Goal: Contribute content: Add original content to the website for others to see

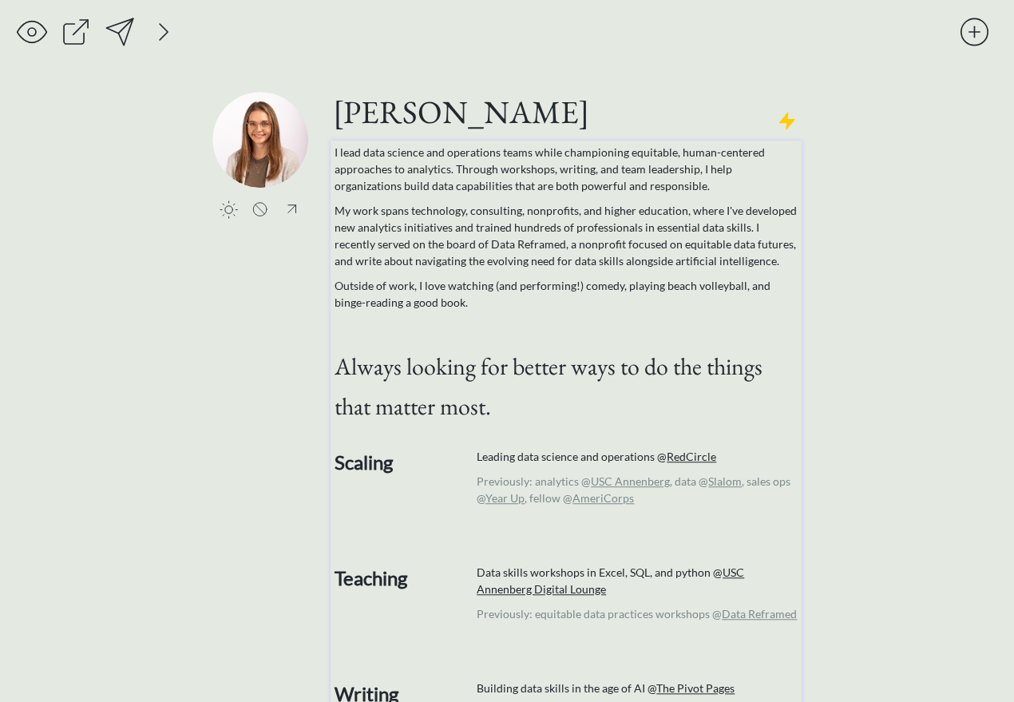
click at [468, 157] on p "I lead data science and operations teams while championing equitable, human-cen…" at bounding box center [567, 169] width 464 height 50
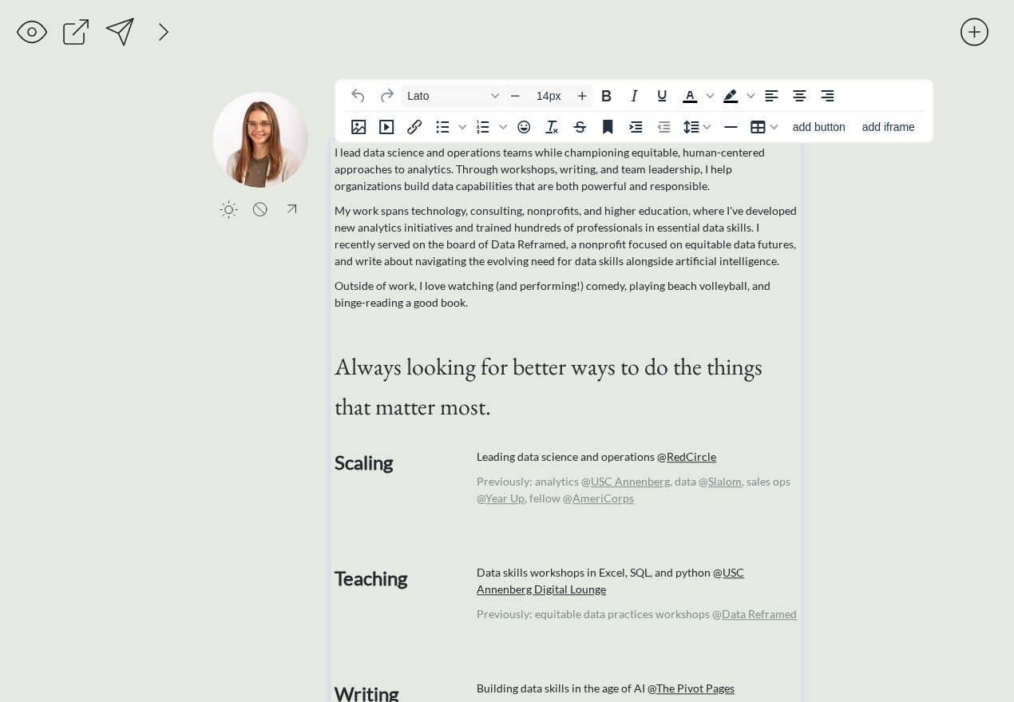
click at [601, 149] on p "I lead data science and operations teams while championing equitable, human-cen…" at bounding box center [567, 169] width 464 height 50
click at [608, 174] on p "I lead data science and operations teams with a strong belief in equitable, hum…" at bounding box center [567, 169] width 464 height 50
drag, startPoint x: 636, startPoint y: 154, endPoint x: 535, endPoint y: 153, distance: 100.6
click at [535, 153] on p "I lead data science and operations teams with a strong belief in equitable, hum…" at bounding box center [567, 169] width 464 height 50
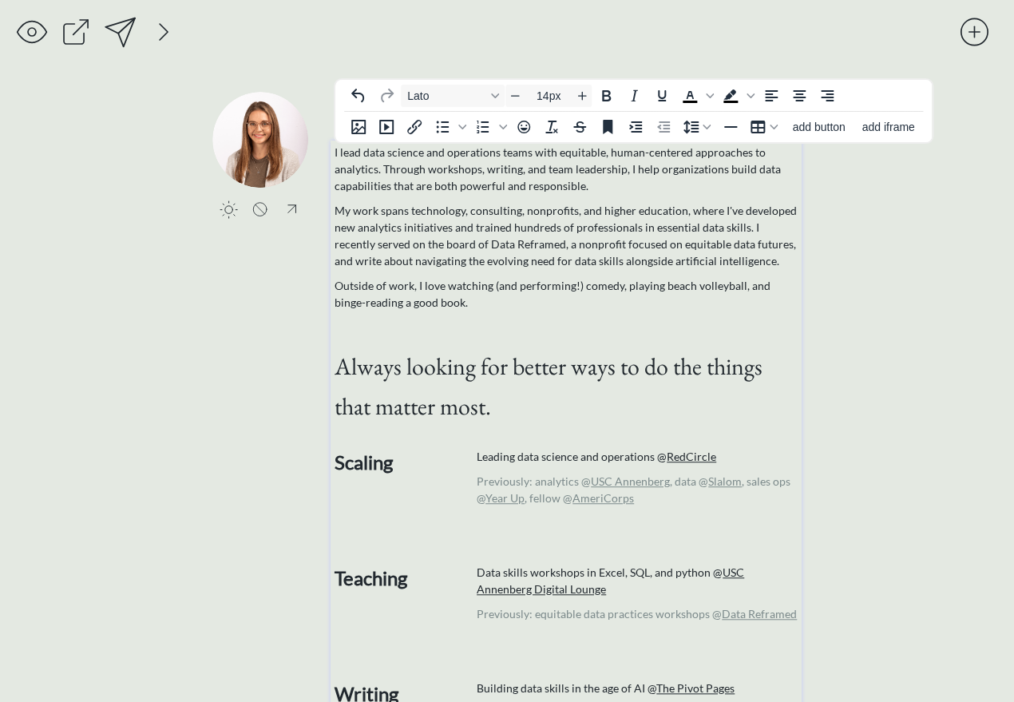
click at [576, 180] on p "I lead data science and operations teams with equitable, human-centered approac…" at bounding box center [567, 169] width 464 height 50
click at [862, 256] on div "saving... click to upload a picture [PERSON_NAME] I lead data science and opera…" at bounding box center [507, 643] width 1014 height 1286
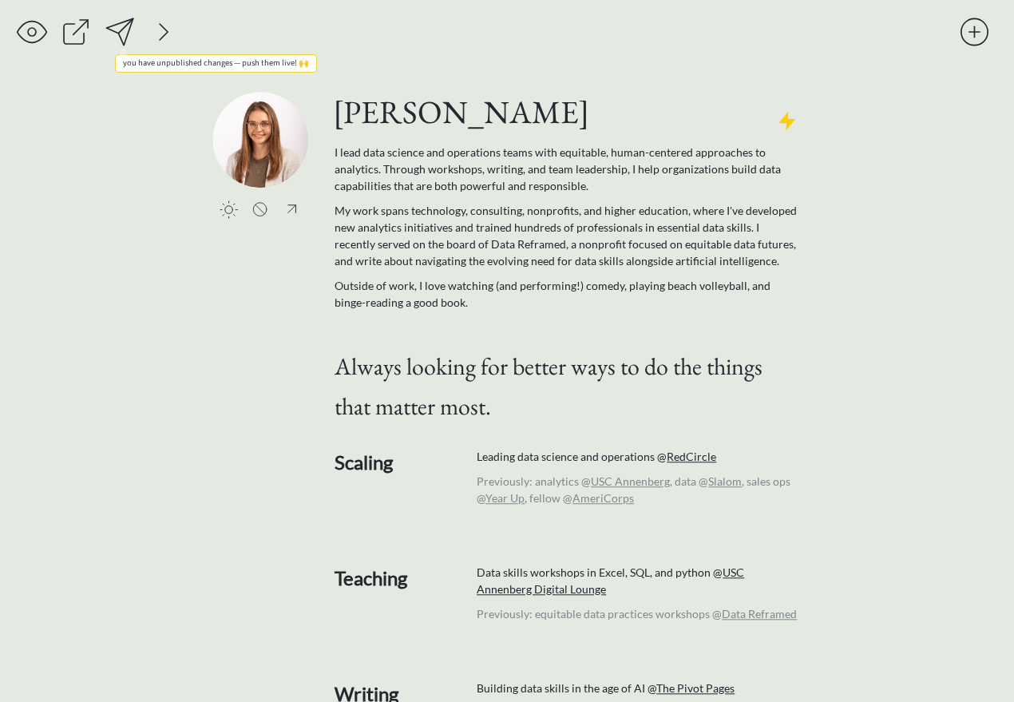
click at [123, 27] on div at bounding box center [120, 32] width 32 height 32
